Goal: Task Accomplishment & Management: Use online tool/utility

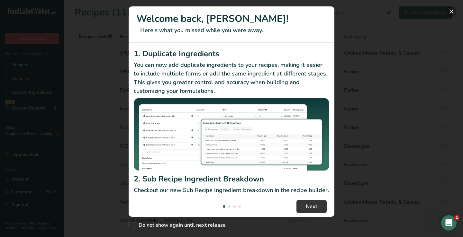
click at [449, 11] on button "New Features" at bounding box center [451, 11] width 10 height 10
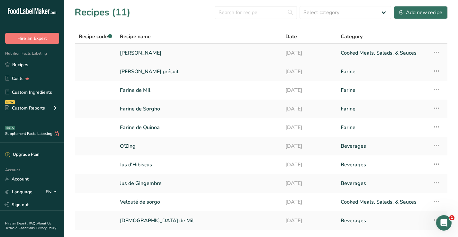
click at [180, 54] on link "[PERSON_NAME]" at bounding box center [199, 52] width 158 height 13
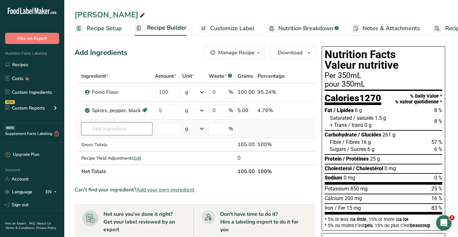
click at [105, 129] on input "text" at bounding box center [116, 128] width 71 height 13
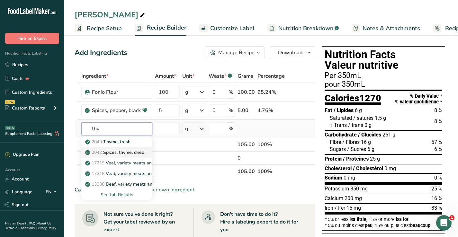
type input "thy"
click at [114, 153] on p "2042 Spices, thyme, dried" at bounding box center [115, 152] width 58 height 7
type input "Spices, thyme, dried"
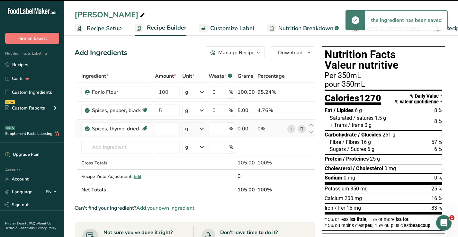
type input "0"
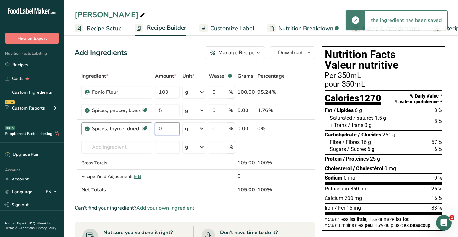
drag, startPoint x: 171, startPoint y: 128, endPoint x: 151, endPoint y: 128, distance: 19.6
click at [151, 128] on tr "Spices, thyme, dried Dairy free Gluten free Vegan Vegetarian Soy free 0 g Porti…" at bounding box center [195, 129] width 240 height 18
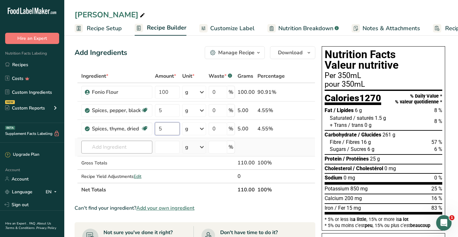
type input "5"
click at [111, 150] on div "Ingredient * Amount * Unit * Waste * .a-a{fill:#347362;}.b-a{fill:#fff;} Grams …" at bounding box center [195, 132] width 241 height 127
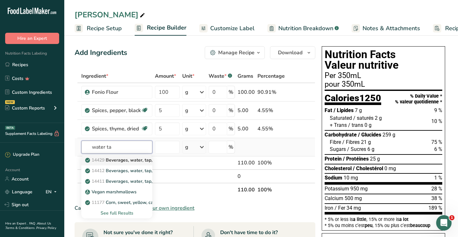
type input "water ta"
click at [143, 160] on p "14429 [GEOGRAPHIC_DATA], water, tap, municipal" at bounding box center [129, 160] width 87 height 7
type input "Beverages, water, tap, municipal"
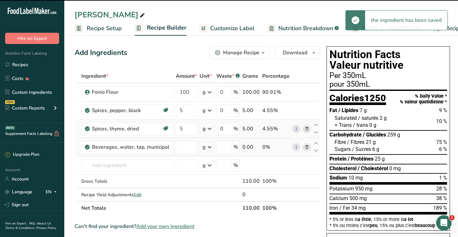
type input "0"
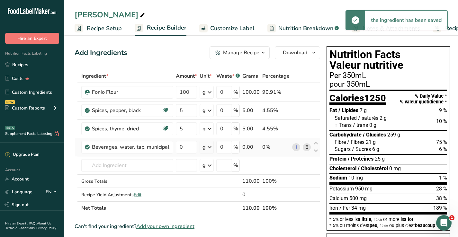
click at [204, 148] on div "g" at bounding box center [203, 147] width 3 height 8
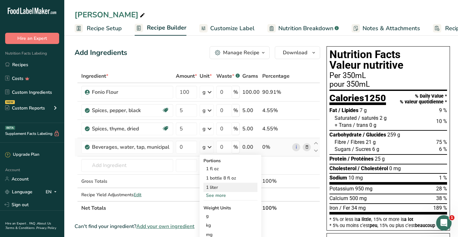
click at [210, 189] on div "1 liter" at bounding box center [230, 187] width 54 height 9
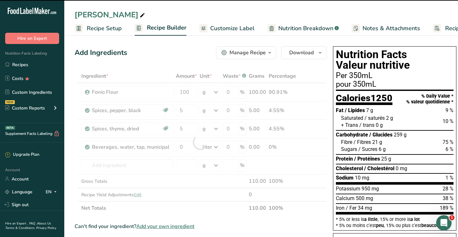
click at [188, 148] on div at bounding box center [201, 142] width 252 height 146
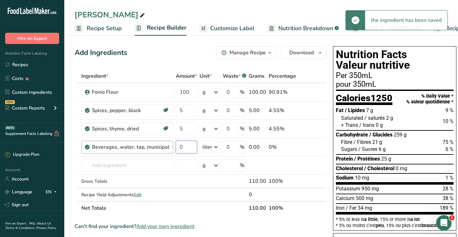
drag, startPoint x: 187, startPoint y: 148, endPoint x: 154, endPoint y: 148, distance: 33.1
click at [154, 148] on tr "Beverages, water, tap, municipal 0 liter Portions 1 fl oz 1 bottle 8 fl oz 1 li…" at bounding box center [200, 147] width 251 height 18
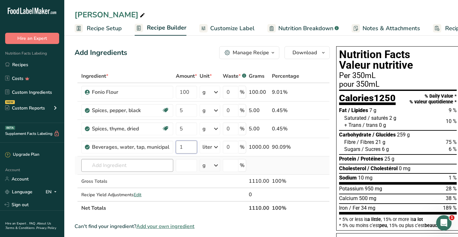
type input "1"
click at [148, 162] on div "Ingredient * Amount * Unit * Waste * .a-a{fill:#347362;}.b-a{fill:#fff;} Grams …" at bounding box center [202, 142] width 255 height 146
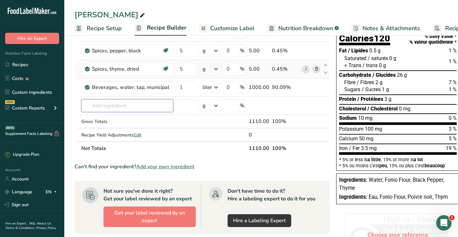
scroll to position [65, 0]
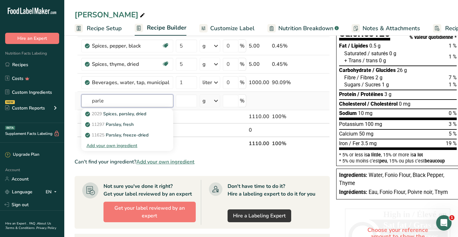
type input "parle"
drag, startPoint x: 171, startPoint y: 104, endPoint x: 125, endPoint y: 113, distance: 46.3
click at [125, 113] on p "2029 Spices, parsley, dried" at bounding box center [116, 114] width 60 height 7
type input "Spices, parsley, dried"
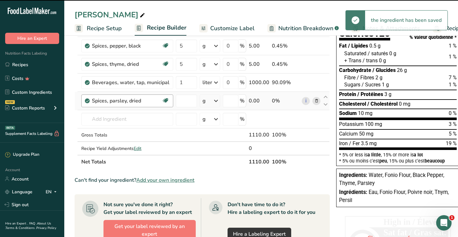
type input "0"
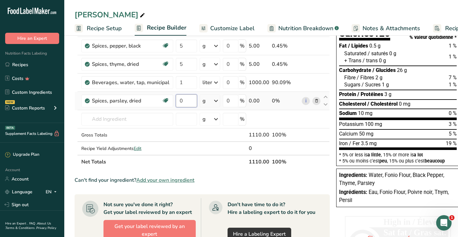
drag, startPoint x: 181, startPoint y: 103, endPoint x: 175, endPoint y: 103, distance: 6.1
click at [176, 103] on input "0" at bounding box center [186, 100] width 21 height 13
type input "5"
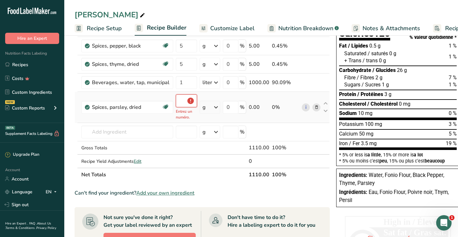
type input "5"
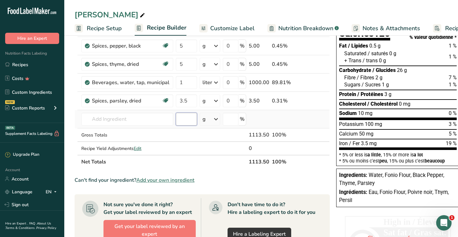
click at [181, 114] on div "Ingredient * Amount * Unit * Waste * .a-a{fill:#347362;}.b-a{fill:#fff;} Grams …" at bounding box center [202, 87] width 255 height 164
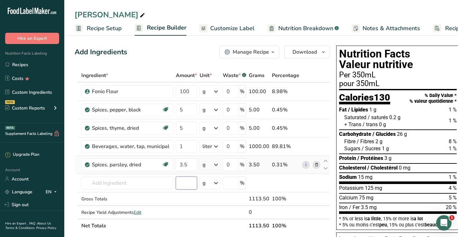
scroll to position [0, 0]
click at [183, 167] on input "3.5" at bounding box center [186, 165] width 21 height 13
type input "3.5"
click at [188, 164] on input "3.5" at bounding box center [186, 165] width 21 height 13
click at [186, 184] on div "Ingredient * Amount * Unit * Waste * .a-a{fill:#347362;}.b-a{fill:#fff;} Grams …" at bounding box center [202, 151] width 255 height 164
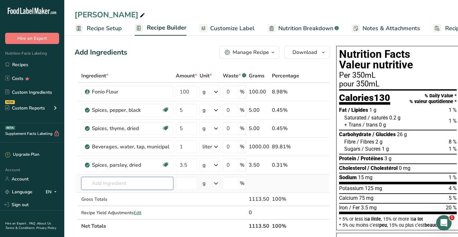
click at [132, 181] on input "text" at bounding box center [127, 183] width 92 height 13
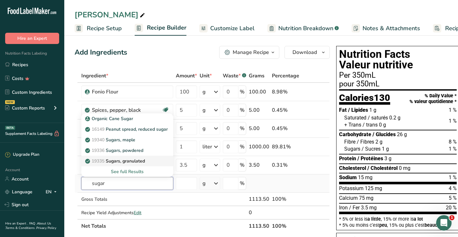
type input "sugar"
click at [139, 158] on p "19335 [GEOGRAPHIC_DATA], granulated" at bounding box center [115, 161] width 58 height 7
type input "Sugars, granulated"
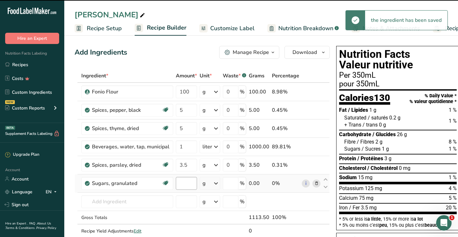
type input "0"
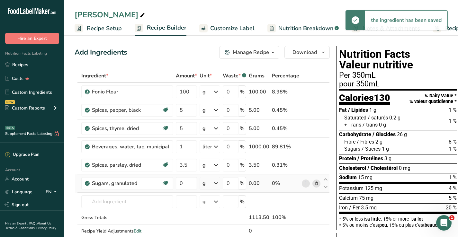
click at [212, 183] on icon at bounding box center [216, 184] width 8 height 12
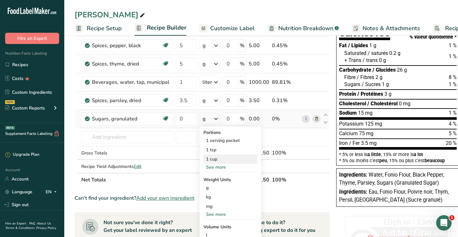
scroll to position [68, 0]
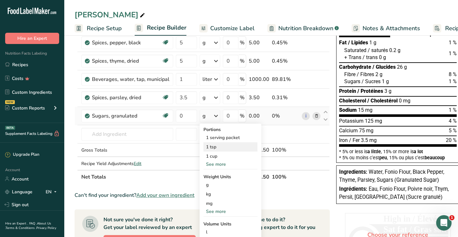
click at [219, 148] on div "1 tsp" at bounding box center [230, 146] width 54 height 9
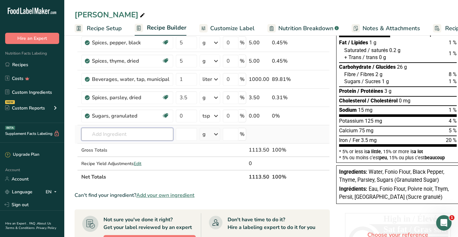
click at [139, 133] on input "text" at bounding box center [127, 134] width 92 height 13
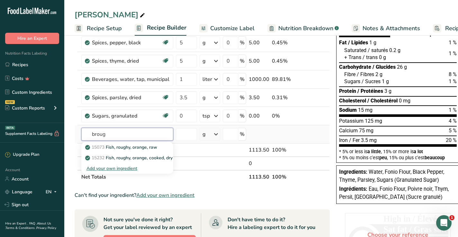
type input "[PERSON_NAME]"
paste input "broth"
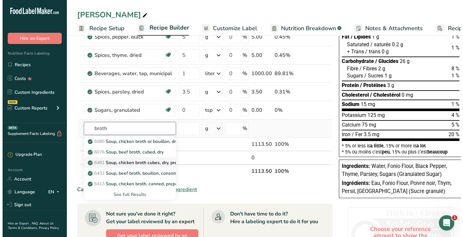
scroll to position [74, 0]
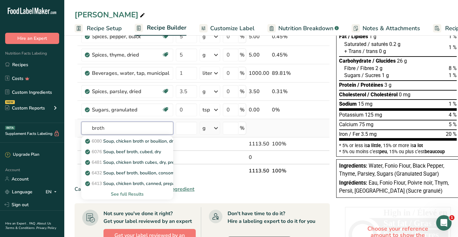
type input "broth"
click at [130, 192] on div "See full Results" at bounding box center [127, 194] width 82 height 7
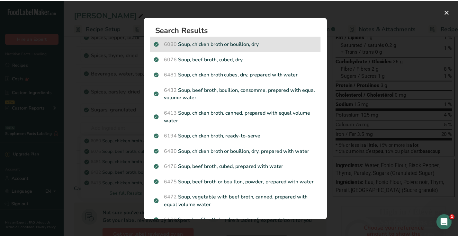
scroll to position [0, 0]
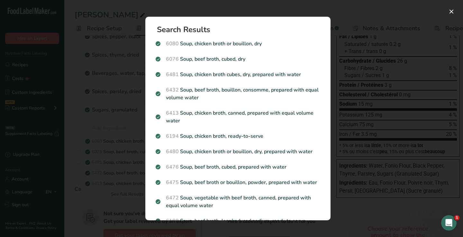
click at [122, 83] on div "Search results modal" at bounding box center [231, 118] width 463 height 237
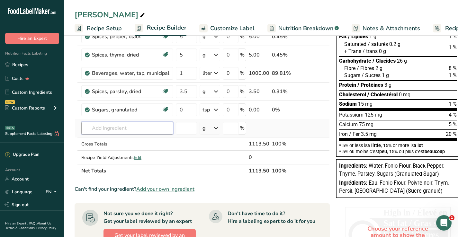
click at [112, 130] on input "text" at bounding box center [127, 128] width 92 height 13
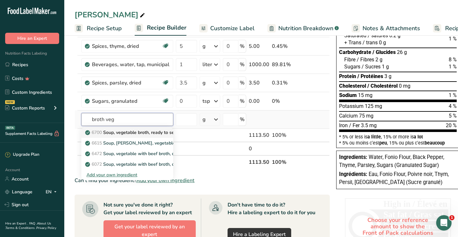
scroll to position [84, 0]
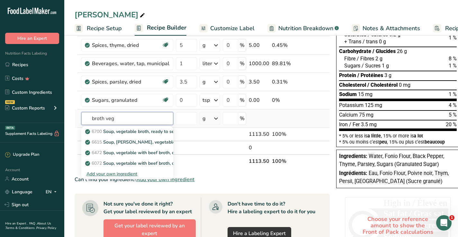
type input "broth veg"
click at [123, 175] on div "Add your own ingredient" at bounding box center [127, 174] width 82 height 7
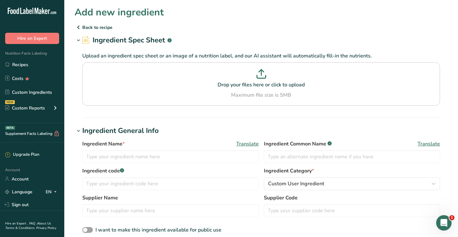
click at [79, 26] on icon at bounding box center [79, 28] width 8 height 12
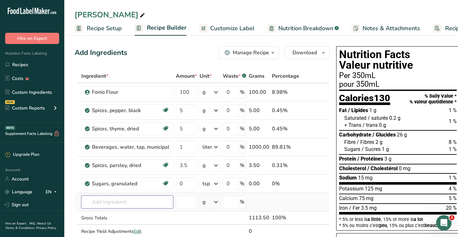
click at [115, 198] on input "text" at bounding box center [127, 202] width 92 height 13
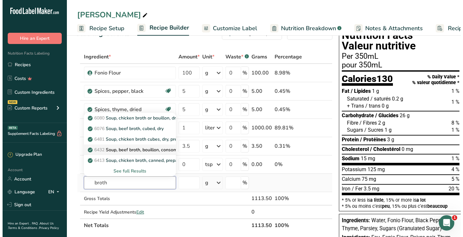
scroll to position [62, 0]
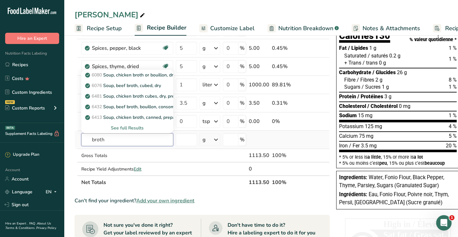
type input "broth"
click at [131, 127] on div "See full Results" at bounding box center [127, 128] width 82 height 7
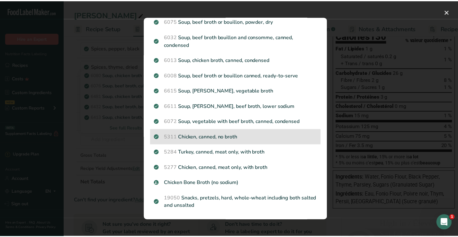
scroll to position [299, 0]
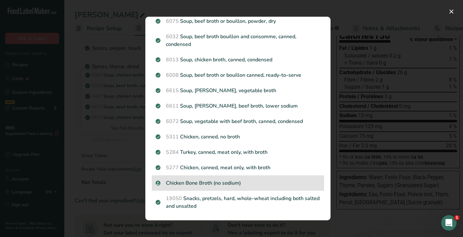
click at [233, 186] on p "Chicken Bone Broth (no sodium)" at bounding box center [238, 183] width 165 height 8
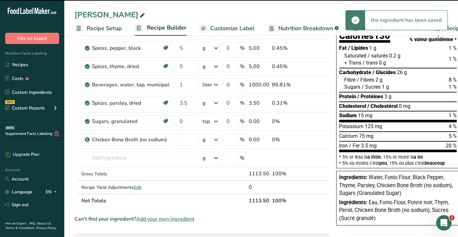
type input "0"
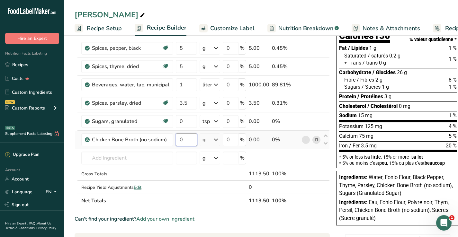
drag, startPoint x: 187, startPoint y: 139, endPoint x: 179, endPoint y: 139, distance: 7.7
click at [179, 139] on input "0" at bounding box center [186, 139] width 21 height 13
type input "0.5"
click at [214, 143] on div "Ingredient * Amount * Unit * Waste * .a-a{fill:#347362;}.b-a{fill:#fff;} Grams …" at bounding box center [202, 107] width 255 height 201
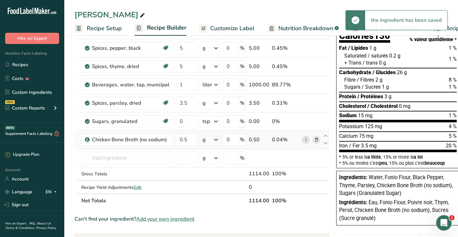
click at [214, 142] on icon at bounding box center [216, 140] width 8 height 12
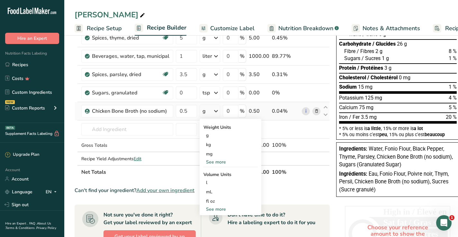
scroll to position [99, 0]
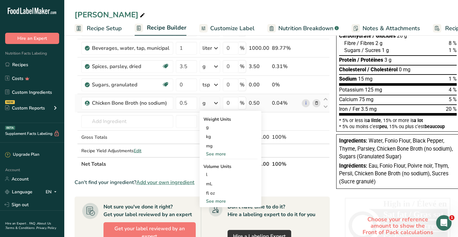
click at [218, 155] on div "See more" at bounding box center [230, 154] width 54 height 7
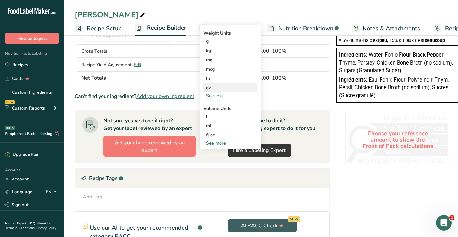
scroll to position [187, 0]
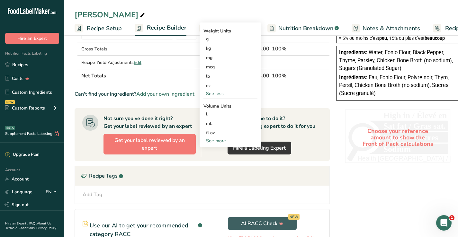
click at [215, 141] on div "See more" at bounding box center [230, 141] width 54 height 7
select select "22"
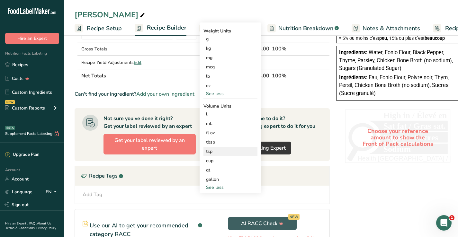
click at [210, 152] on div "tsp" at bounding box center [230, 151] width 49 height 7
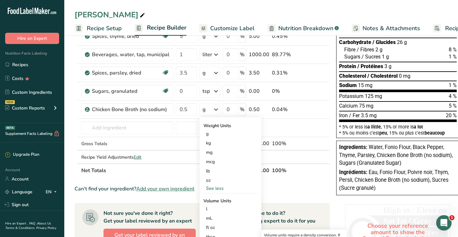
scroll to position [65, 0]
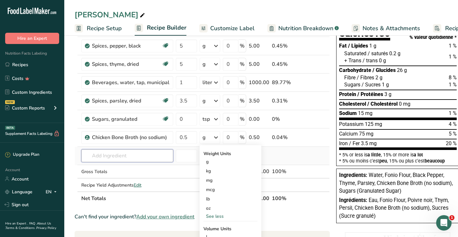
click at [135, 159] on input "text" at bounding box center [127, 155] width 92 height 13
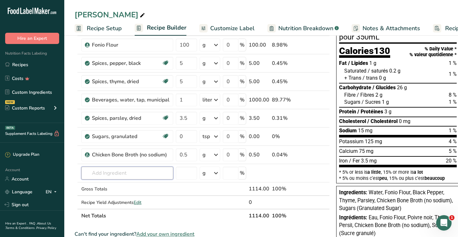
scroll to position [48, 0]
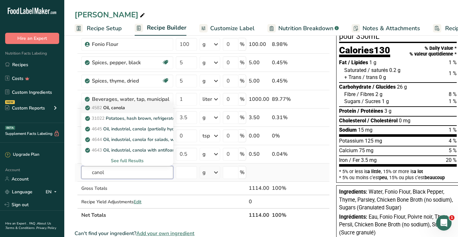
type input "canol"
click at [127, 109] on div "4582 Oil, canola" at bounding box center [121, 107] width 71 height 7
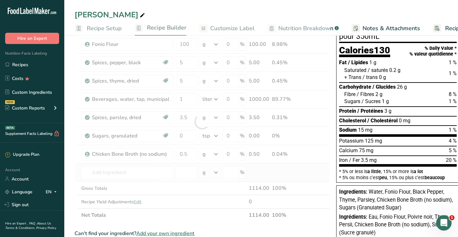
type input "Oil, canola"
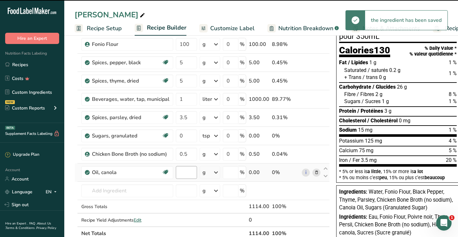
type input "0"
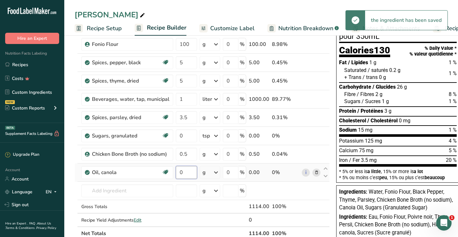
click at [189, 173] on input "0" at bounding box center [186, 172] width 21 height 13
drag, startPoint x: 189, startPoint y: 173, endPoint x: 171, endPoint y: 173, distance: 18.0
click at [171, 173] on tr "Oil, canola Source of Omega 3 Dairy free Gluten free Vegan Vegetarian Soy free …" at bounding box center [202, 173] width 255 height 18
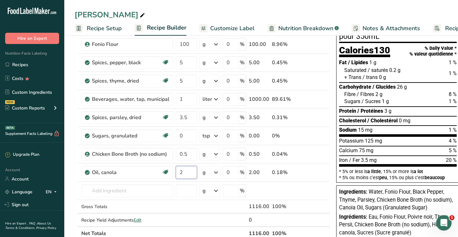
type input "2"
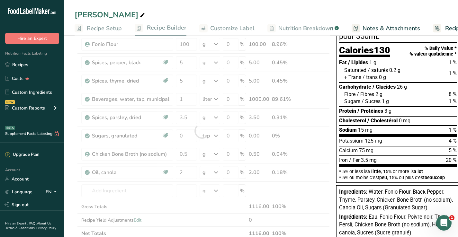
click at [215, 172] on div "Ingredient * Amount * Unit * Waste * .a-a{fill:#347362;}.b-a{fill:#fff;} Grams …" at bounding box center [202, 131] width 255 height 219
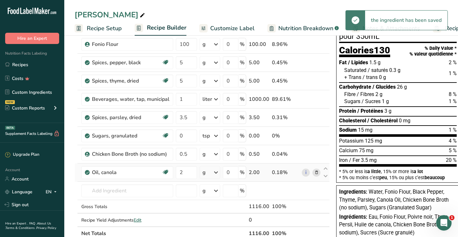
click at [215, 171] on icon at bounding box center [216, 173] width 8 height 12
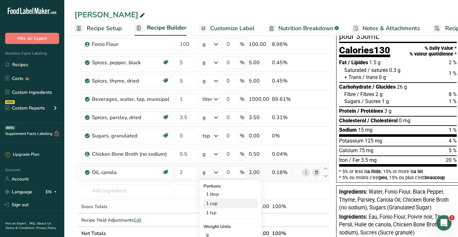
click at [215, 203] on div "1 cup" at bounding box center [230, 203] width 54 height 9
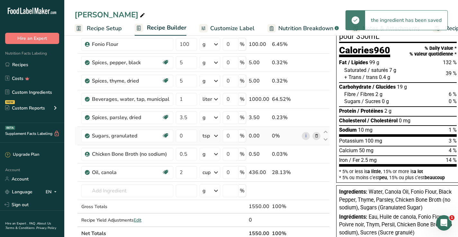
click at [212, 136] on icon at bounding box center [216, 136] width 8 height 12
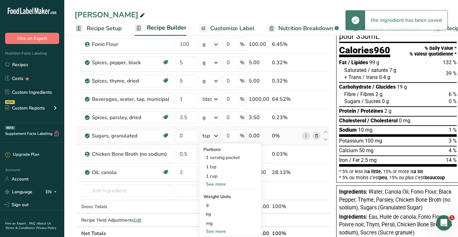
click at [215, 183] on div "See more" at bounding box center [230, 184] width 54 height 7
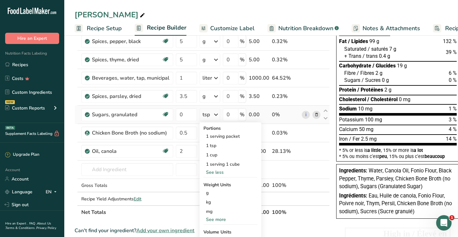
scroll to position [74, 0]
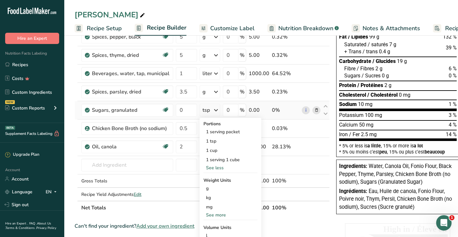
click at [221, 213] on div "See more" at bounding box center [230, 215] width 54 height 7
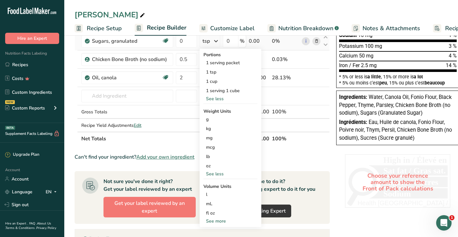
scroll to position [157, 0]
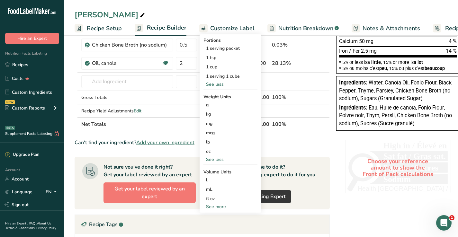
click at [216, 207] on div "See more" at bounding box center [230, 206] width 54 height 7
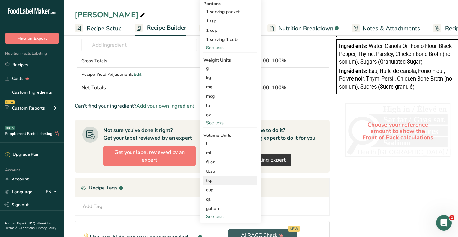
scroll to position [195, 0]
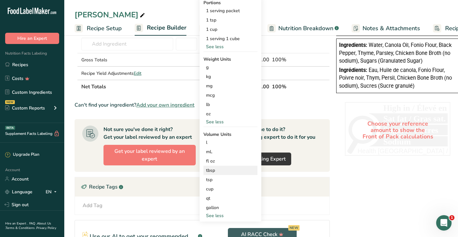
click at [212, 173] on div "tbsp" at bounding box center [230, 170] width 49 height 7
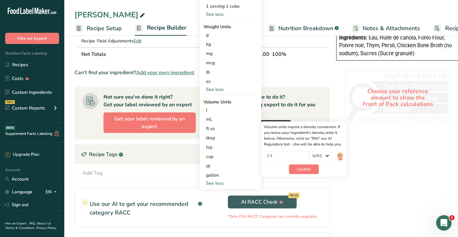
scroll to position [229, 0]
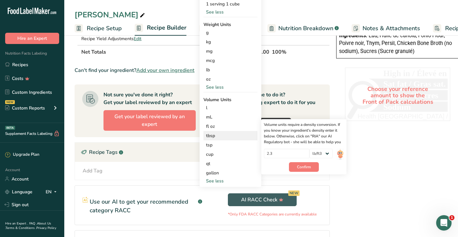
click at [212, 136] on div "tbsp" at bounding box center [230, 135] width 49 height 7
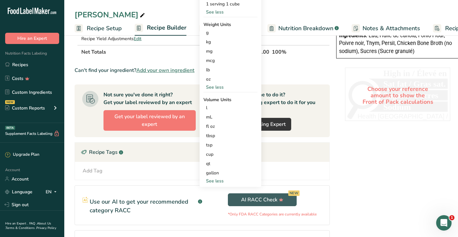
scroll to position [132, 0]
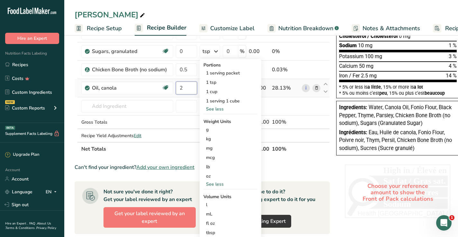
click at [189, 87] on input "2" at bounding box center [186, 88] width 21 height 13
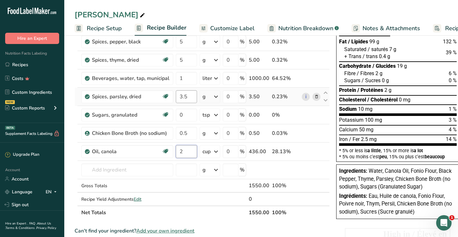
scroll to position [68, 0]
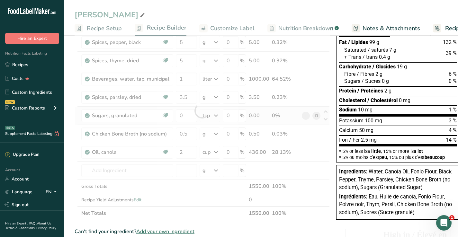
click at [214, 114] on div "Ingredient * Amount * Unit * Waste * .a-a{fill:#347362;}.b-a{fill:#fff;} Grams …" at bounding box center [202, 110] width 255 height 219
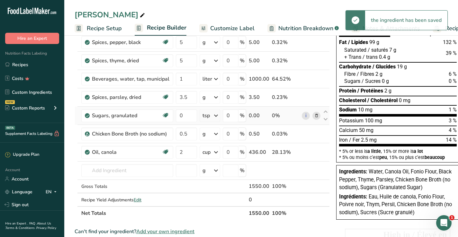
click at [212, 116] on icon at bounding box center [216, 116] width 8 height 12
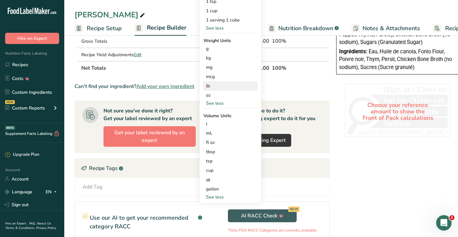
scroll to position [215, 0]
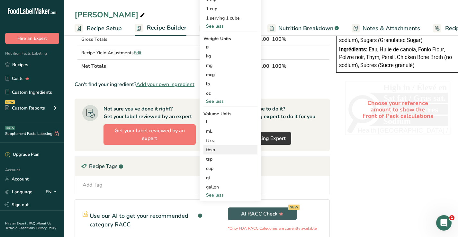
click at [209, 150] on div "tbsp" at bounding box center [230, 150] width 49 height 7
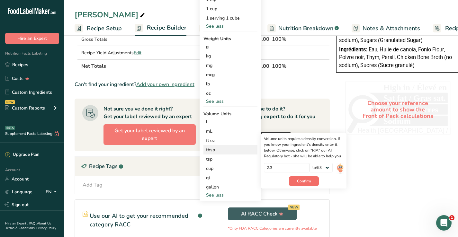
click at [300, 180] on span "Confirm" at bounding box center [304, 181] width 14 height 6
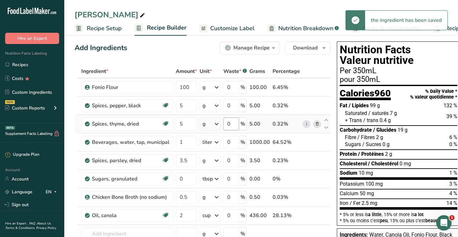
scroll to position [13, 0]
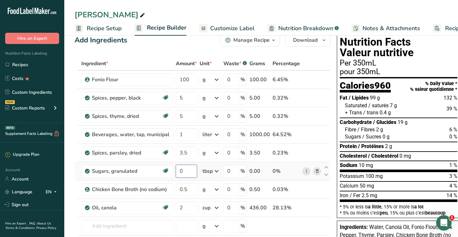
drag, startPoint x: 182, startPoint y: 170, endPoint x: 176, endPoint y: 170, distance: 5.8
click at [176, 170] on input "0" at bounding box center [186, 171] width 21 height 13
type input "2"
click at [186, 190] on div "Ingredient * Amount * Unit * Waste * .a-a{fill:#347362;}.b-a{fill:#fff;} Grams …" at bounding box center [203, 166] width 256 height 219
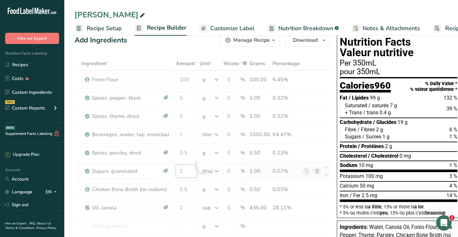
click at [191, 173] on div "Ingredient * Amount * Unit * Waste * .a-a{fill:#347362;}.b-a{fill:#fff;} Grams …" at bounding box center [203, 166] width 256 height 219
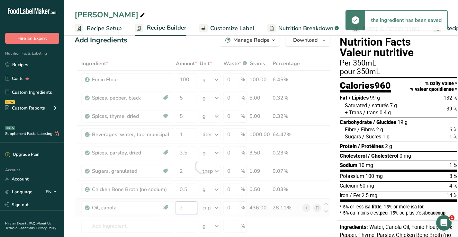
click at [188, 207] on div "Ingredient * Amount * Unit * Waste * .a-a{fill:#347362;}.b-a{fill:#fff;} Grams …" at bounding box center [203, 166] width 256 height 219
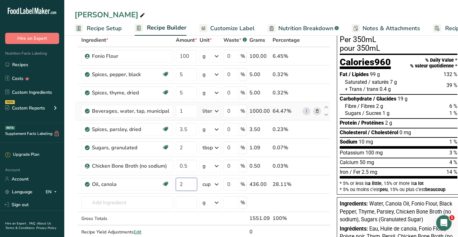
scroll to position [41, 0]
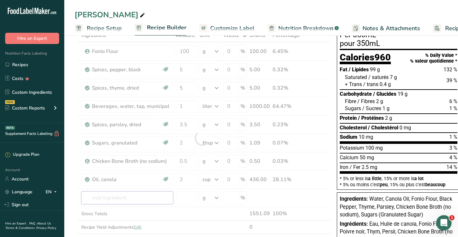
click at [132, 199] on div "Ingredient * Amount * Unit * Waste * .a-a{fill:#347362;}.b-a{fill:#fff;} Grams …" at bounding box center [203, 138] width 256 height 219
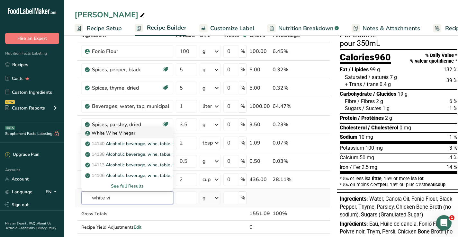
type input "white vi"
click at [120, 132] on p "White Wine Vinegar" at bounding box center [110, 133] width 49 height 7
type input "White Wine Vinegar"
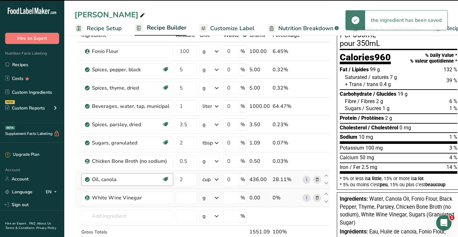
type input "0"
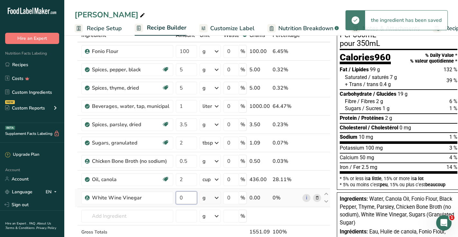
drag, startPoint x: 182, startPoint y: 198, endPoint x: 178, endPoint y: 198, distance: 4.2
click at [178, 198] on input "0" at bounding box center [186, 198] width 21 height 13
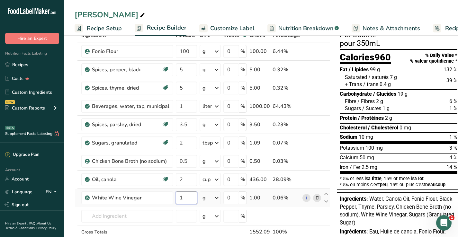
type input "1"
click at [206, 199] on div "Ingredient * Amount * Unit * Waste * .a-a{fill:#347362;}.b-a{fill:#fff;} Grams …" at bounding box center [203, 147] width 256 height 237
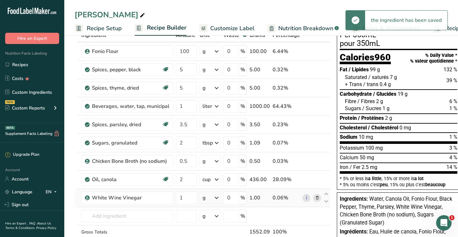
click at [217, 197] on icon at bounding box center [217, 198] width 8 height 12
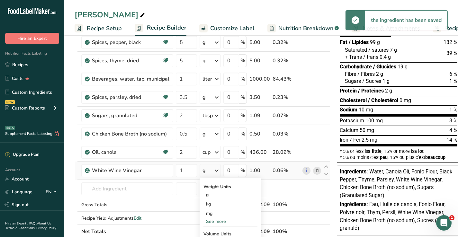
scroll to position [112, 0]
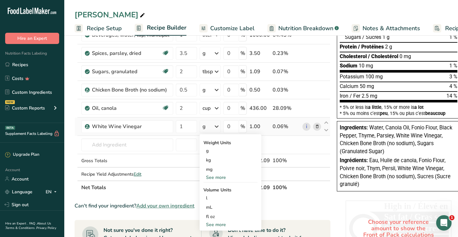
click at [212, 180] on div "See more" at bounding box center [230, 177] width 54 height 7
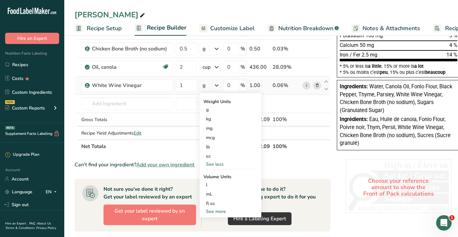
scroll to position [176, 0]
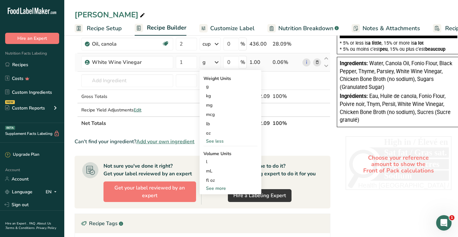
click at [217, 189] on div "See more" at bounding box center [230, 188] width 54 height 7
select select "22"
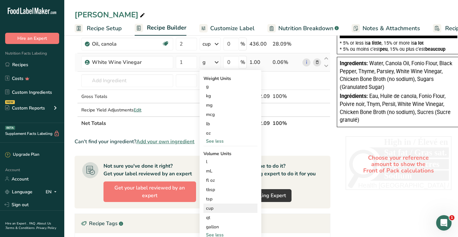
click at [215, 208] on div "cup" at bounding box center [230, 208] width 49 height 7
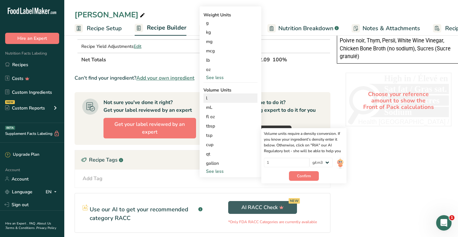
scroll to position [241, 0]
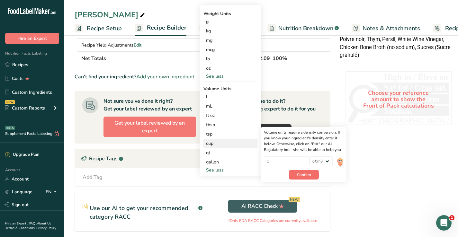
click at [309, 171] on button "Confirm" at bounding box center [304, 175] width 30 height 10
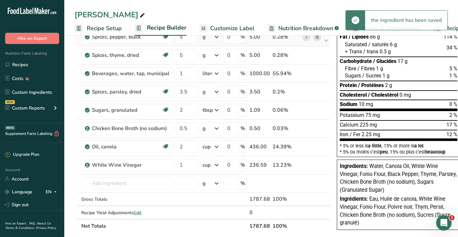
scroll to position [82, 0]
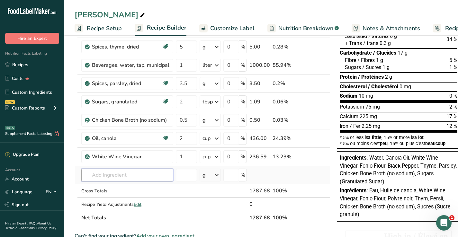
click at [141, 175] on input "text" at bounding box center [127, 175] width 92 height 13
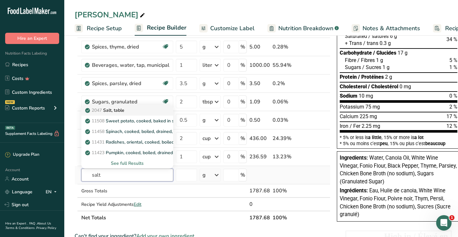
type input "salt"
click at [139, 113] on div "2047 Salt, table" at bounding box center [121, 110] width 71 height 7
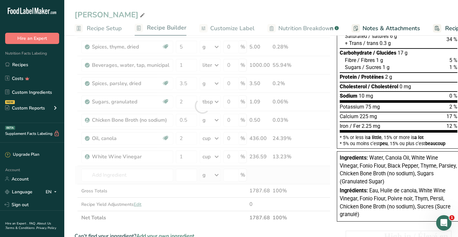
type input "Salt, table"
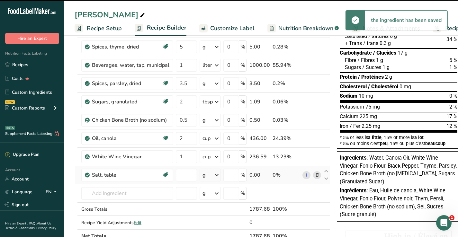
type input "0"
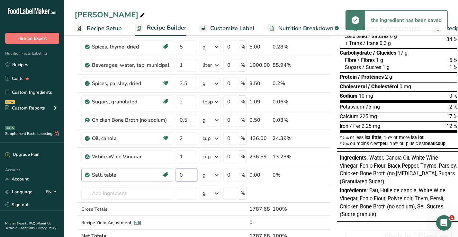
drag, startPoint x: 191, startPoint y: 176, endPoint x: 168, endPoint y: 176, distance: 22.8
click at [168, 176] on tr "Salt, table Dairy free Gluten free Vegan Vegetarian Soy free 0 g Portions 1 tsp…" at bounding box center [202, 175] width 255 height 18
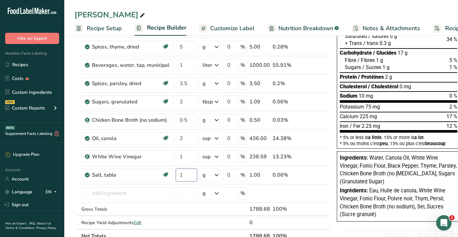
type input "1"
click at [217, 176] on div "Ingredient * Amount * Unit * Waste * .a-a{fill:#347362;}.b-a{fill:#fff;} Grams …" at bounding box center [203, 114] width 256 height 255
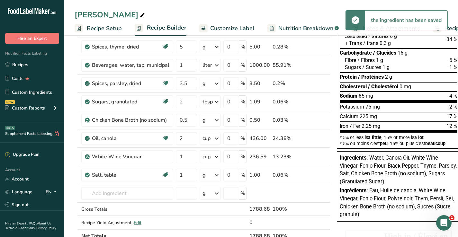
click at [217, 176] on icon at bounding box center [217, 175] width 8 height 12
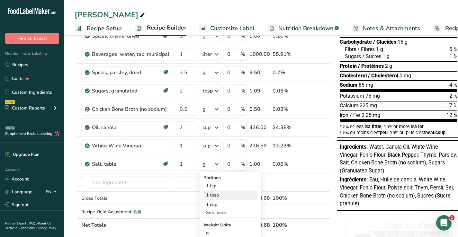
click at [219, 195] on div "1 tbsp" at bounding box center [230, 195] width 54 height 9
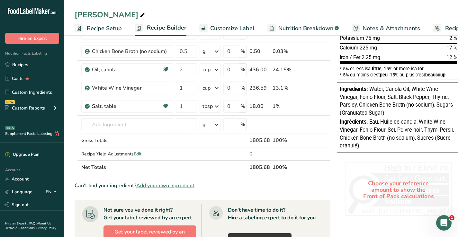
scroll to position [152, 0]
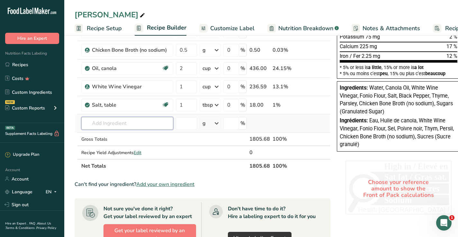
click at [150, 125] on input "text" at bounding box center [127, 123] width 92 height 13
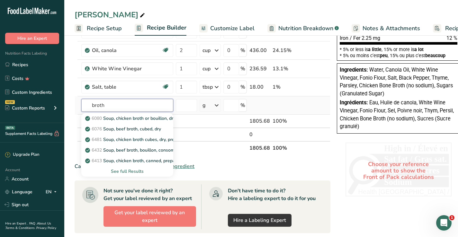
scroll to position [171, 0]
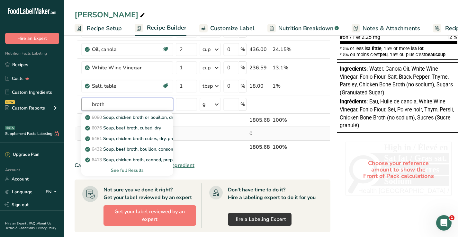
type input "broth"
click at [206, 131] on td at bounding box center [210, 133] width 24 height 13
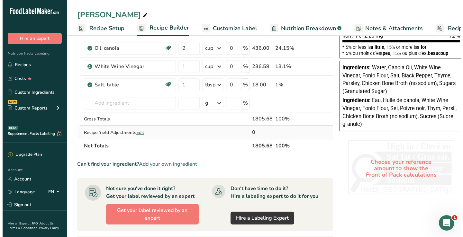
scroll to position [172, 0]
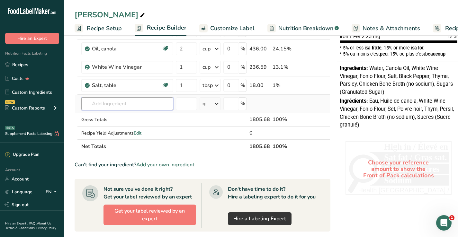
click at [122, 108] on input "text" at bounding box center [127, 103] width 92 height 13
type input "v"
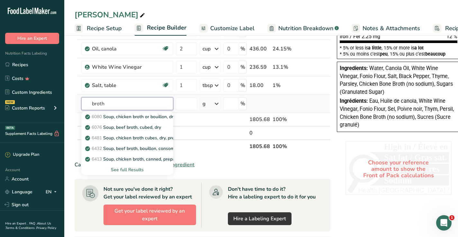
type input "broth"
click at [135, 168] on div "See full Results" at bounding box center [127, 169] width 82 height 7
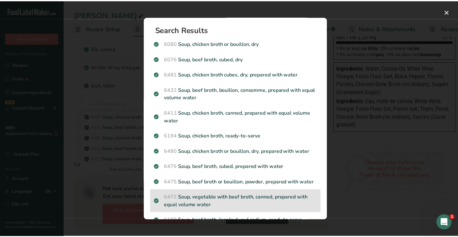
scroll to position [3, 0]
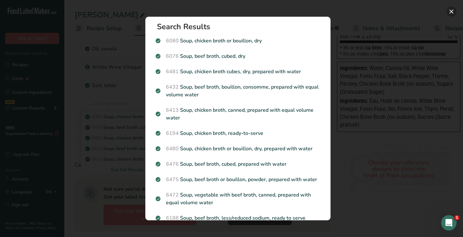
click at [454, 10] on button "Search results modal" at bounding box center [451, 11] width 10 height 10
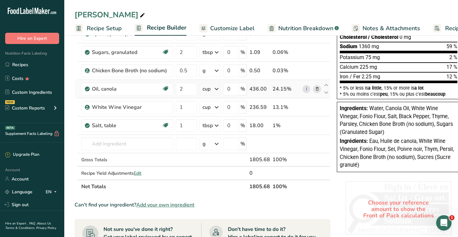
scroll to position [130, 0]
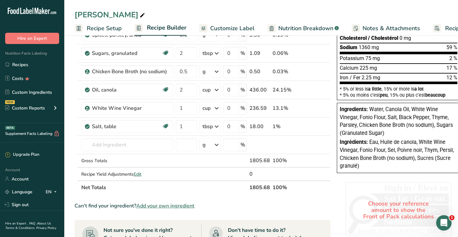
click at [160, 203] on span "Add your own ingredient" at bounding box center [165, 206] width 58 height 8
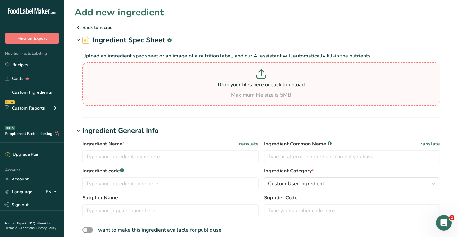
click at [266, 70] on p at bounding box center [261, 75] width 354 height 12
click at [266, 70] on input "Drop your files here or click to upload Maximum file size is 5MB" at bounding box center [261, 83] width 358 height 43
type input "C:\fakepath\IMG_3172.heic"
click at [264, 75] on icon at bounding box center [261, 74] width 10 height 10
click at [264, 75] on input "Drop your files here or click to upload Maximum file size is 5MB" at bounding box center [261, 83] width 358 height 43
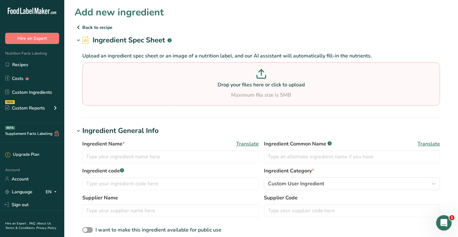
click at [262, 78] on icon at bounding box center [261, 77] width 9 height 3
click at [262, 78] on input "Drop your files here or click to upload Maximum file size is 5MB" at bounding box center [261, 83] width 358 height 43
type input "C:\fakepath\IMG_3172.jpg"
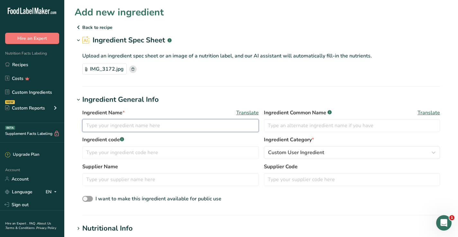
click at [177, 125] on input "text" at bounding box center [170, 125] width 176 height 13
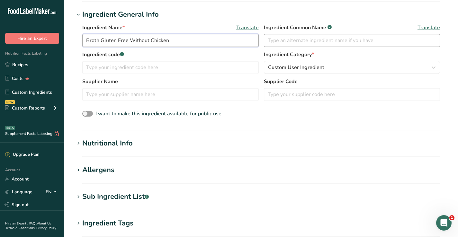
scroll to position [89, 0]
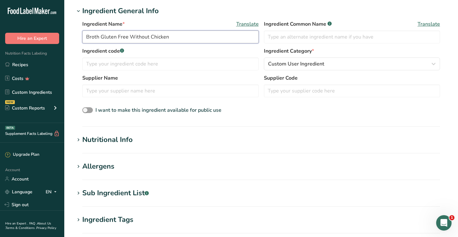
type input "Broth Gluten Free Without Chicken"
click at [285, 136] on h1 "Nutritional Info" at bounding box center [261, 140] width 373 height 11
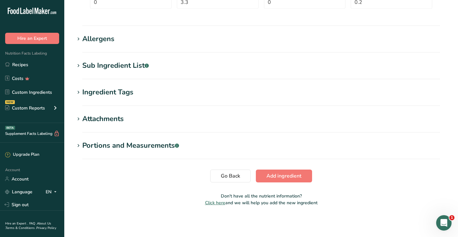
scroll to position [365, 0]
click at [291, 175] on span "Add ingredient" at bounding box center [283, 176] width 35 height 8
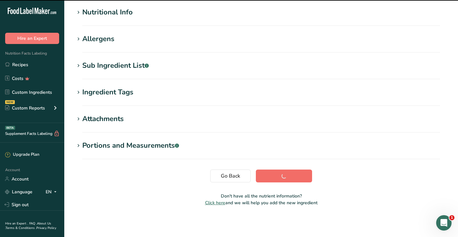
scroll to position [81, 0]
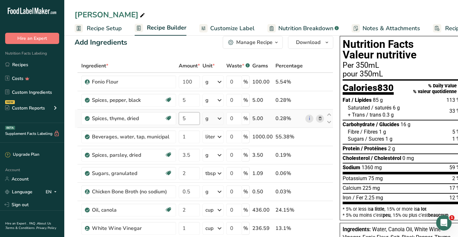
scroll to position [13, 0]
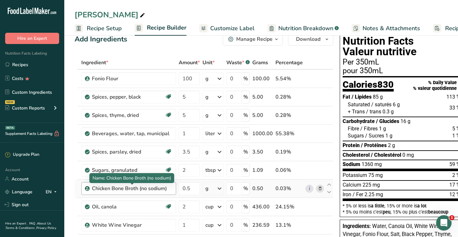
click at [167, 190] on div "Chicken Bone Broth (no sodium)" at bounding box center [132, 189] width 80 height 8
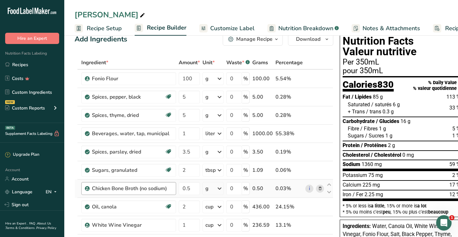
click at [169, 188] on div "Chicken Bone Broth (no sodium)" at bounding box center [132, 189] width 80 height 8
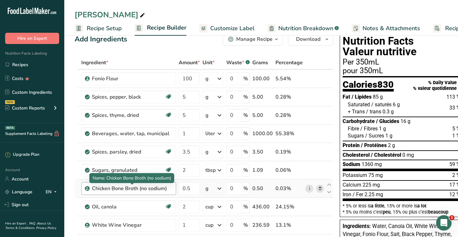
click at [162, 189] on div "Chicken Bone Broth (no sodium)" at bounding box center [132, 189] width 80 height 8
click at [167, 189] on div "Chicken Bone Broth (no sodium)" at bounding box center [132, 189] width 80 height 8
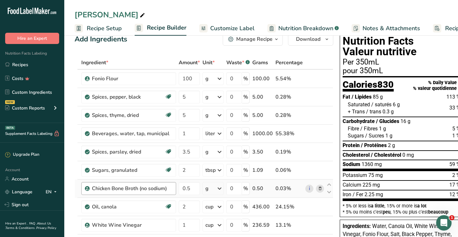
click at [167, 189] on div "Chicken Bone Broth (no sodium)" at bounding box center [132, 189] width 80 height 8
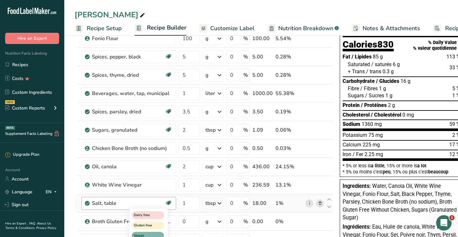
scroll to position [98, 0]
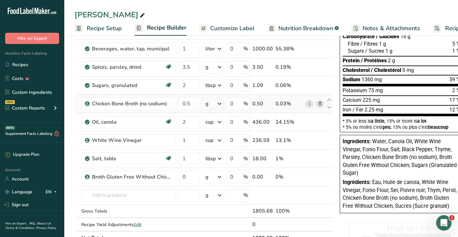
click at [321, 103] on icon at bounding box center [320, 104] width 4 height 7
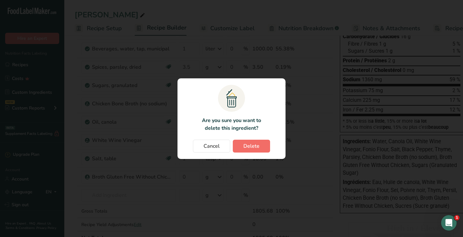
click at [258, 148] on span "Delete" at bounding box center [251, 146] width 16 height 8
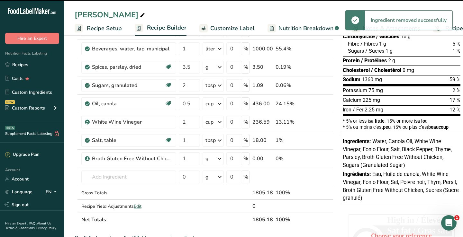
type input "2"
type input "1"
type input "0"
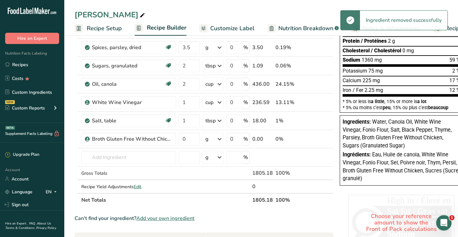
scroll to position [136, 0]
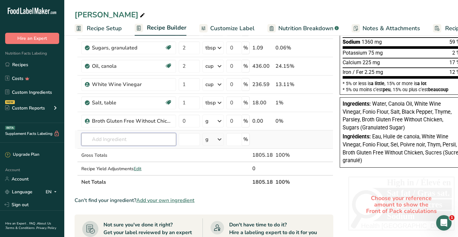
click at [156, 136] on input "text" at bounding box center [128, 139] width 95 height 13
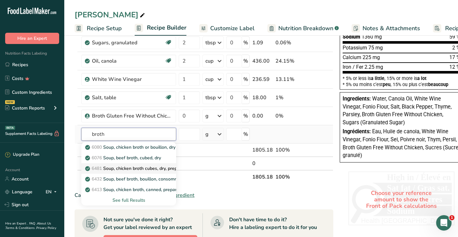
scroll to position [141, 0]
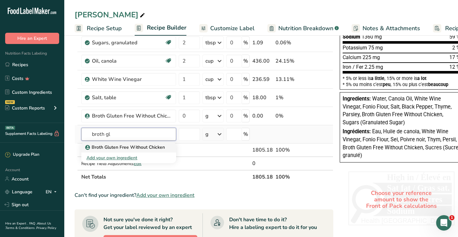
type input "broth gl"
click at [136, 149] on p "Broth Gluten Free Without Chicken" at bounding box center [125, 147] width 78 height 7
type input "Broth Gluten Free Without Chicken"
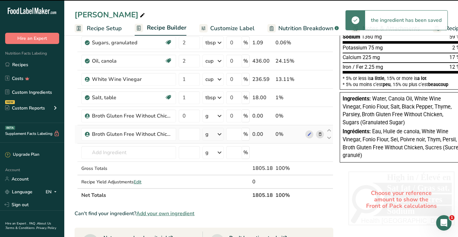
type input "0"
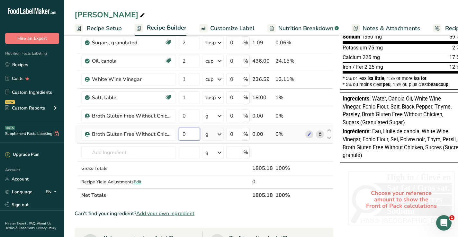
drag, startPoint x: 190, startPoint y: 135, endPoint x: 179, endPoint y: 135, distance: 10.6
click at [179, 135] on input "0" at bounding box center [189, 134] width 21 height 13
type input "1"
click at [218, 137] on div "Ingredient * Amount * Unit * Waste * .a-a{fill:#347362;}.b-a{fill:#fff;} Grams …" at bounding box center [204, 65] width 259 height 274
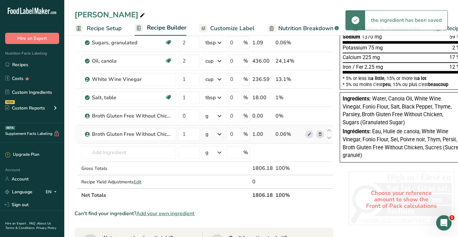
click at [220, 135] on icon at bounding box center [220, 135] width 8 height 12
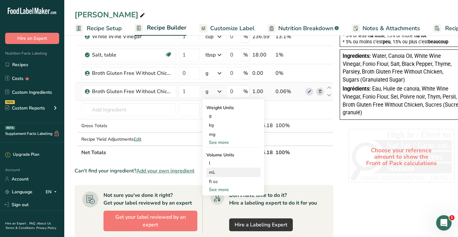
scroll to position [185, 0]
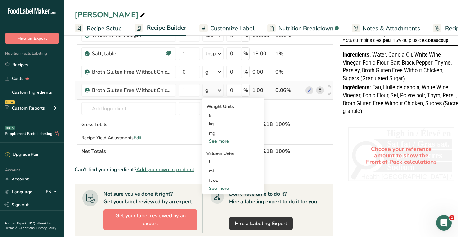
click at [220, 189] on div "See more" at bounding box center [233, 188] width 54 height 7
select select "22"
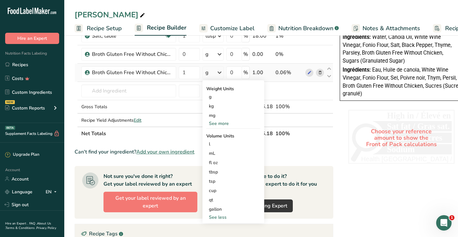
scroll to position [221, 0]
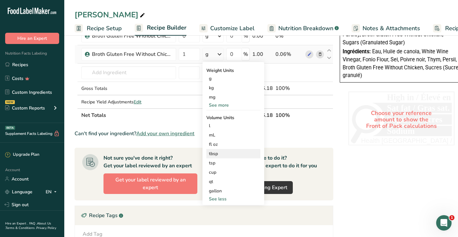
click at [214, 154] on div "tbsp" at bounding box center [233, 153] width 49 height 7
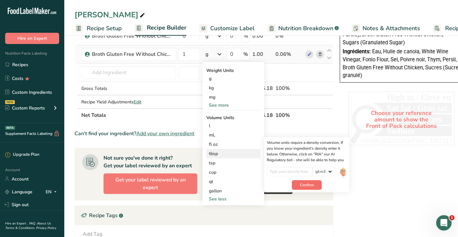
click at [308, 188] on span "Confirm" at bounding box center [307, 185] width 14 height 6
click at [298, 173] on input "number" at bounding box center [290, 172] width 46 height 10
type input "1"
click at [304, 185] on span "Confirm" at bounding box center [307, 185] width 14 height 6
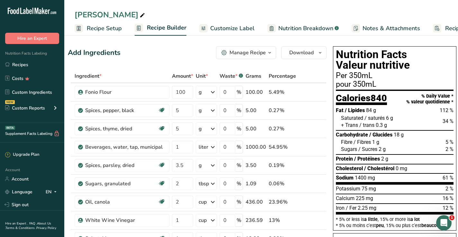
scroll to position [0, 0]
click at [110, 29] on span "Recipe Setup" at bounding box center [104, 28] width 35 height 9
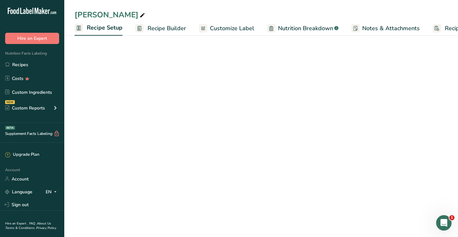
scroll to position [0, 2]
select select "17"
select select "22"
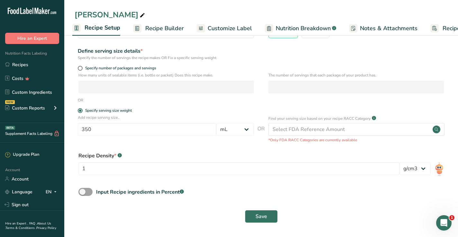
scroll to position [69, 0]
click at [155, 130] on input "350" at bounding box center [147, 129] width 139 height 13
select select "19"
drag, startPoint x: 151, startPoint y: 129, endPoint x: 62, endPoint y: 126, distance: 89.7
click at [62, 126] on div ".a-20{fill:#fff;} Hire an Expert Nutrition Facts Labeling Recipes Costs Custom …" at bounding box center [229, 84] width 458 height 306
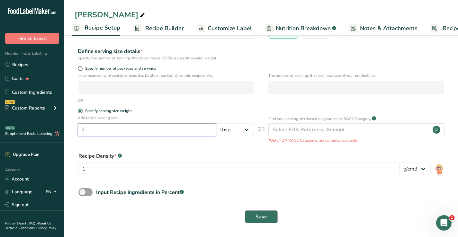
type input "2"
click at [266, 218] on span "Save" at bounding box center [261, 217] width 12 height 8
